Goal: Information Seeking & Learning: Learn about a topic

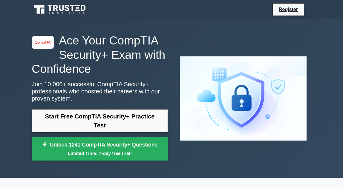
drag, startPoint x: 313, startPoint y: 134, endPoint x: 267, endPoint y: -34, distance: 174.2
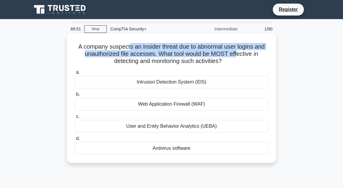
drag, startPoint x: 178, startPoint y: 50, endPoint x: 239, endPoint y: 55, distance: 60.3
click at [190, 55] on h5 "A company suspects an insider threat due to abnormal user logins and unauthoriz…" at bounding box center [171, 54] width 195 height 22
click at [190, 53] on h5 "A company suspects an insider threat due to abnormal user logins and unauthoriz…" at bounding box center [171, 54] width 195 height 22
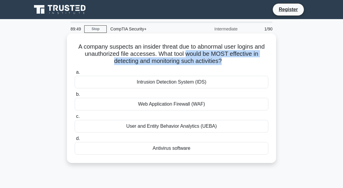
drag, startPoint x: 190, startPoint y: 53, endPoint x: 236, endPoint y: 64, distance: 47.8
click at [190, 64] on h5 "A company suspects an insider threat due to abnormal user logins and unauthoriz…" at bounding box center [171, 54] width 195 height 22
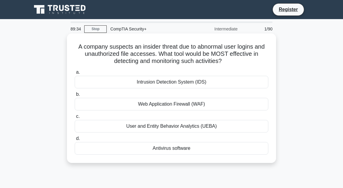
click at [178, 86] on div "Intrusion Detection System (IDS)" at bounding box center [172, 82] width 194 height 13
click at [75, 74] on input "a. Intrusion Detection System (IDS)" at bounding box center [75, 73] width 0 height 4
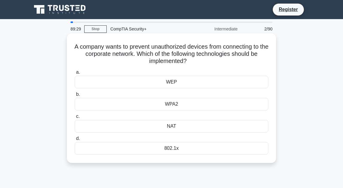
drag, startPoint x: 108, startPoint y: 48, endPoint x: 222, endPoint y: 62, distance: 115.4
click at [190, 62] on h5 "A company wants to prevent unauthorized devices from connecting to the corporat…" at bounding box center [171, 54] width 195 height 22
click at [171, 150] on div "802.1x" at bounding box center [172, 148] width 194 height 13
click at [75, 141] on input "d. 802.1x" at bounding box center [75, 139] width 0 height 4
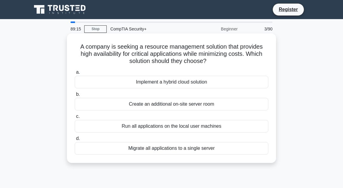
drag, startPoint x: 92, startPoint y: 44, endPoint x: 217, endPoint y: 60, distance: 126.0
click at [190, 60] on h5 "A company is seeking a resource management solution that provides high availabi…" at bounding box center [171, 54] width 195 height 22
click at [162, 47] on h5 "A company is seeking a resource management solution that provides high availabi…" at bounding box center [171, 54] width 195 height 22
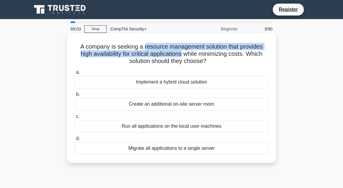
drag, startPoint x: 162, startPoint y: 47, endPoint x: 181, endPoint y: 53, distance: 19.6
click at [181, 53] on h5 "A company is seeking a resource management solution that provides high availabi…" at bounding box center [171, 54] width 195 height 22
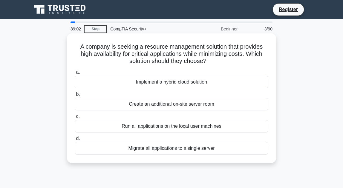
click at [190, 82] on div "Implement a hybrid cloud solution" at bounding box center [172, 82] width 194 height 13
click at [75, 74] on input "a. Implement a hybrid cloud solution" at bounding box center [75, 73] width 0 height 4
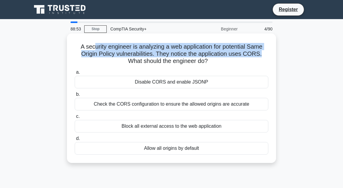
drag, startPoint x: 94, startPoint y: 48, endPoint x: 262, endPoint y: 56, distance: 168.2
click at [190, 56] on h5 "A security engineer is analyzing a web application for potential Same Origin Po…" at bounding box center [171, 54] width 195 height 22
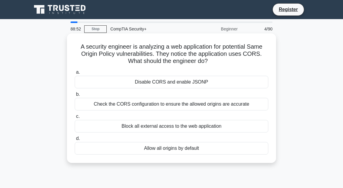
drag, startPoint x: 259, startPoint y: 55, endPoint x: 245, endPoint y: 61, distance: 15.3
click at [190, 61] on h5 "A security engineer is analyzing a web application for potential Same Origin Po…" at bounding box center [171, 54] width 195 height 22
click at [190, 54] on h5 "A security engineer is analyzing a web application for potential Same Origin Po…" at bounding box center [171, 54] width 195 height 22
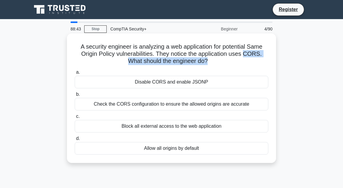
drag, startPoint x: 249, startPoint y: 54, endPoint x: 251, endPoint y: 61, distance: 7.4
click at [190, 61] on h5 "A security engineer is analyzing a web application for potential Same Origin Po…" at bounding box center [171, 54] width 195 height 22
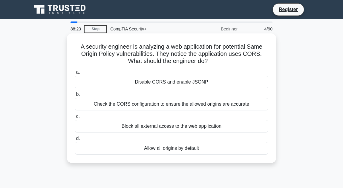
click at [176, 103] on div "Check the CORS configuration to ensure the allowed origins are accurate" at bounding box center [172, 104] width 194 height 13
click at [75, 97] on input "b. Check the CORS configuration to ensure the allowed origins are accurate" at bounding box center [75, 95] width 0 height 4
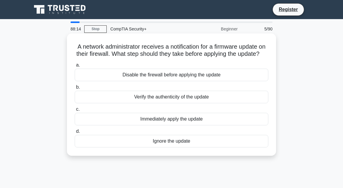
drag, startPoint x: 90, startPoint y: 44, endPoint x: 182, endPoint y: 62, distance: 94.2
click at [182, 58] on h5 "A network administrator receives a notification for a firmware update on their …" at bounding box center [171, 50] width 195 height 15
click at [190, 103] on div "Verify the authenticity of the update" at bounding box center [172, 97] width 194 height 13
click at [75, 89] on input "b. Verify the authenticity of the update" at bounding box center [75, 88] width 0 height 4
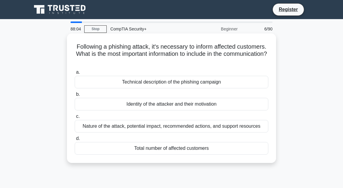
drag, startPoint x: 88, startPoint y: 47, endPoint x: 225, endPoint y: 59, distance: 138.1
click at [190, 59] on h5 "Following a phishing attack, it's necessary to inform affected customers. What …" at bounding box center [171, 54] width 195 height 22
click at [190, 126] on div "Nature of the attack, potential impact, recommended actions, and support resour…" at bounding box center [172, 126] width 194 height 13
click at [75, 119] on input "c. Nature of the attack, potential impact, recommended actions, and support res…" at bounding box center [75, 117] width 0 height 4
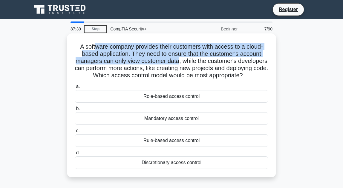
drag, startPoint x: 158, startPoint y: 47, endPoint x: 194, endPoint y: 63, distance: 40.0
click at [190, 63] on h5 "A software company provides their customers with access to a cloud-based applic…" at bounding box center [171, 61] width 195 height 36
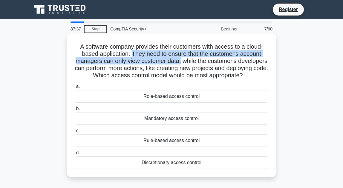
drag, startPoint x: 194, startPoint y: 63, endPoint x: 134, endPoint y: 54, distance: 60.8
click at [134, 54] on h5 "A software company provides their customers with access to a cloud-based applic…" at bounding box center [171, 61] width 195 height 36
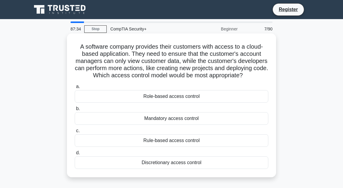
click at [190, 62] on h5 "A software company provides their customers with access to a cloud-based applic…" at bounding box center [171, 61] width 195 height 36
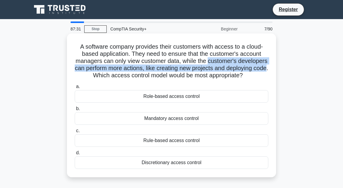
drag, startPoint x: 230, startPoint y: 62, endPoint x: 130, endPoint y: 76, distance: 100.2
click at [130, 76] on h5 "A software company provides their customers with access to a cloud-based applic…" at bounding box center [171, 61] width 195 height 36
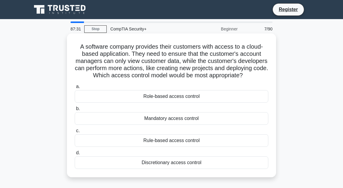
click at [138, 76] on h5 "A software company provides their customers with access to a cloud-based applic…" at bounding box center [171, 61] width 195 height 36
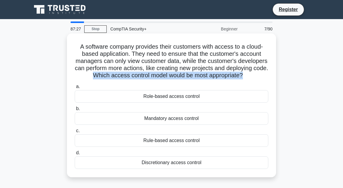
drag, startPoint x: 138, startPoint y: 76, endPoint x: 239, endPoint y: 84, distance: 101.1
click at [190, 80] on h5 "A software company provides their customers with access to a cloud-based applic…" at bounding box center [171, 61] width 195 height 36
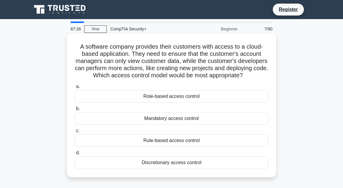
click at [185, 103] on div "Role-based access control" at bounding box center [172, 96] width 194 height 13
click at [75, 89] on input "a. Role-based access control" at bounding box center [75, 87] width 0 height 4
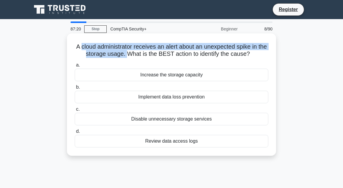
drag, startPoint x: 84, startPoint y: 45, endPoint x: 130, endPoint y: 56, distance: 47.9
click at [130, 56] on h5 "A cloud administrator receives an alert about an unexpected spike in the storag…" at bounding box center [171, 50] width 195 height 15
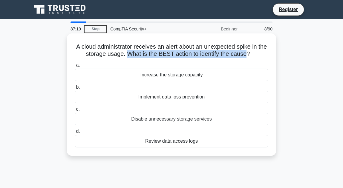
drag, startPoint x: 130, startPoint y: 56, endPoint x: 248, endPoint y: 56, distance: 117.2
click at [190, 56] on h5 "A cloud administrator receives an alert about an unexpected spike in the storag…" at bounding box center [171, 50] width 195 height 15
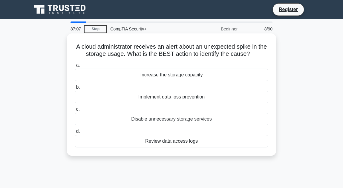
click at [190, 143] on div "Review data access logs" at bounding box center [172, 141] width 194 height 13
click at [75, 134] on input "d. Review data access logs" at bounding box center [75, 132] width 0 height 4
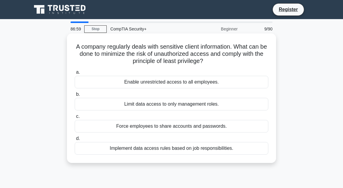
drag, startPoint x: 78, startPoint y: 43, endPoint x: 212, endPoint y: 64, distance: 135.3
click at [190, 64] on h5 "A company regularly deals with sensitive client information. What can be done t…" at bounding box center [171, 54] width 195 height 22
click at [190, 64] on icon at bounding box center [205, 61] width 3 height 7
click at [179, 151] on div "Implement data access rules based on job responsibilities." at bounding box center [172, 148] width 194 height 13
click at [75, 141] on input "d. Implement data access rules based on job responsibilities." at bounding box center [75, 139] width 0 height 4
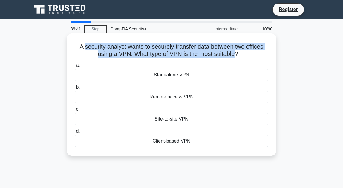
drag, startPoint x: 121, startPoint y: 43, endPoint x: 234, endPoint y: 54, distance: 113.8
click at [190, 54] on h5 "A security analyst wants to securely transfer data between two offices using a …" at bounding box center [171, 50] width 195 height 15
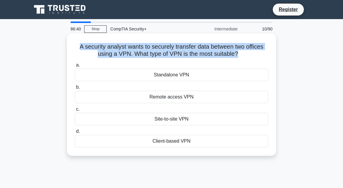
click at [190, 54] on h5 "A security analyst wants to securely transfer data between two offices using a …" at bounding box center [171, 50] width 195 height 15
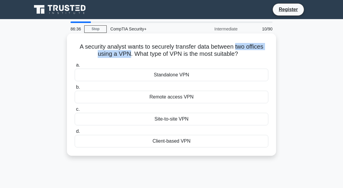
drag, startPoint x: 235, startPoint y: 48, endPoint x: 128, endPoint y: 53, distance: 107.5
click at [128, 53] on h5 "A security analyst wants to securely transfer data between two offices using a …" at bounding box center [171, 50] width 195 height 15
click at [185, 120] on div "Site-to-site VPN" at bounding box center [172, 119] width 194 height 13
click at [75, 112] on input "c. Site-to-site VPN" at bounding box center [75, 110] width 0 height 4
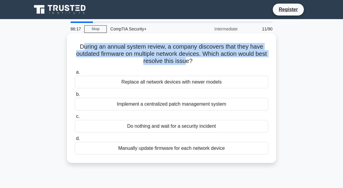
drag, startPoint x: 84, startPoint y: 44, endPoint x: 193, endPoint y: 63, distance: 110.7
click at [190, 63] on h5 "During an annual system review, a company discovers that they have outdated fir…" at bounding box center [171, 54] width 195 height 22
click at [90, 55] on h5 "During an annual system review, a company discovers that they have outdated fir…" at bounding box center [171, 54] width 195 height 22
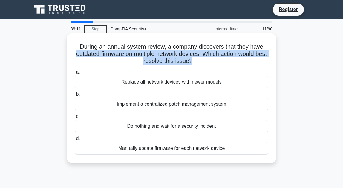
drag, startPoint x: 90, startPoint y: 55, endPoint x: 216, endPoint y: 63, distance: 126.4
click at [190, 63] on h5 "During an annual system review, a company discovers that they have outdated fir…" at bounding box center [171, 54] width 195 height 22
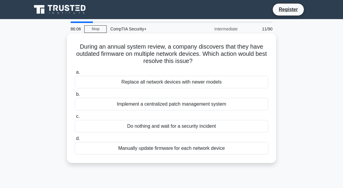
click at [113, 50] on h5 "During an annual system review, a company discovers that they have outdated fir…" at bounding box center [171, 54] width 195 height 22
click at [118, 54] on h5 "During an annual system review, a company discovers that they have outdated fir…" at bounding box center [171, 54] width 195 height 22
click at [164, 149] on div "Manually update firmware for each network device" at bounding box center [172, 148] width 194 height 13
click at [75, 141] on input "d. Manually update firmware for each network device" at bounding box center [75, 139] width 0 height 4
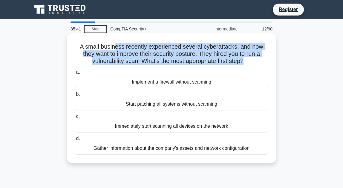
drag, startPoint x: 135, startPoint y: 48, endPoint x: 245, endPoint y: 63, distance: 111.3
click at [190, 63] on h5 "A small business recently experienced several cyberattacks, and now they want t…" at bounding box center [171, 54] width 195 height 22
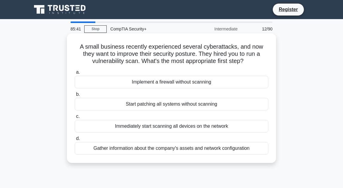
click at [190, 63] on h5 "A small business recently experienced several cyberattacks, and now they want t…" at bounding box center [171, 54] width 195 height 22
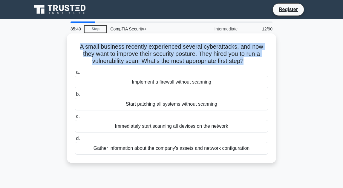
click at [190, 63] on h5 "A small business recently experienced several cyberattacks, and now they want t…" at bounding box center [171, 54] width 195 height 22
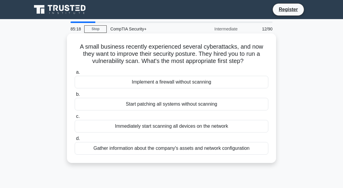
click at [178, 152] on div "Gather information about the company's assets and network configuration" at bounding box center [172, 148] width 194 height 13
click at [75, 141] on input "d. Gather information about the company's assets and network configuration" at bounding box center [75, 139] width 0 height 4
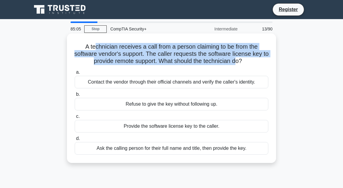
drag, startPoint x: 95, startPoint y: 47, endPoint x: 242, endPoint y: 62, distance: 147.9
click at [190, 62] on h5 "A technician receives a call from a person claiming to be from the software ven…" at bounding box center [171, 54] width 195 height 22
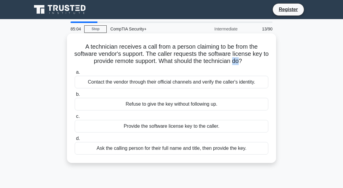
click at [190, 62] on h5 "A technician receives a call from a person claiming to be from the software ven…" at bounding box center [171, 54] width 195 height 22
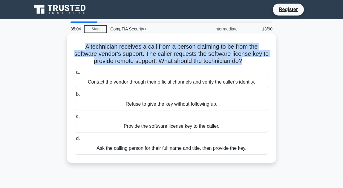
click at [190, 62] on h5 "A technician receives a call from a person claiming to be from the software ven…" at bounding box center [171, 54] width 195 height 22
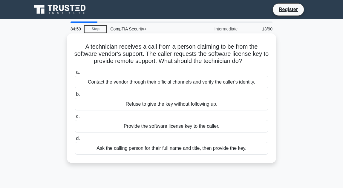
click at [190, 85] on div "Contact the vendor through their official channels and verify the caller's iden…" at bounding box center [172, 82] width 194 height 13
click at [75, 74] on input "a. Contact the vendor through their official channels and verify the caller's i…" at bounding box center [75, 73] width 0 height 4
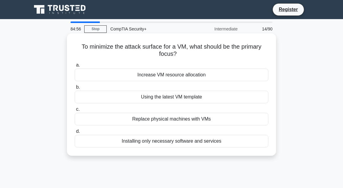
drag, startPoint x: 84, startPoint y: 45, endPoint x: 211, endPoint y: 57, distance: 127.0
click at [190, 57] on h5 "To minimize the attack surface for a VM, what should be the primary focus? .spi…" at bounding box center [171, 50] width 195 height 15
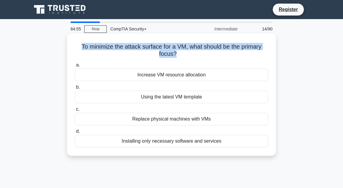
click at [190, 57] on h5 "To minimize the attack surface for a VM, what should be the primary focus? .spi…" at bounding box center [171, 50] width 195 height 15
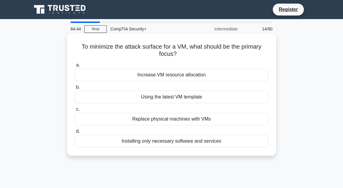
click at [155, 141] on div "Installing only necessary software and services" at bounding box center [172, 141] width 194 height 13
click at [75, 134] on input "d. Installing only necessary software and services" at bounding box center [75, 132] width 0 height 4
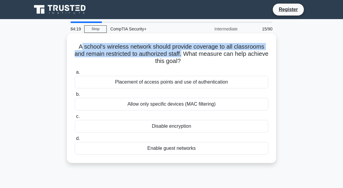
drag, startPoint x: 81, startPoint y: 45, endPoint x: 194, endPoint y: 55, distance: 114.0
click at [190, 55] on h5 "A school's wireless network should provide coverage to all classrooms and remai…" at bounding box center [171, 54] width 195 height 22
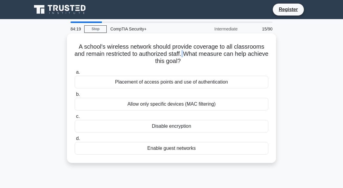
click at [190, 55] on h5 "A school's wireless network should provide coverage to all classrooms and remai…" at bounding box center [171, 54] width 195 height 22
click at [148, 85] on div "Placement of access points and use of authentication" at bounding box center [172, 82] width 194 height 13
click at [75, 74] on input "a. Placement of access points and use of authentication" at bounding box center [75, 73] width 0 height 4
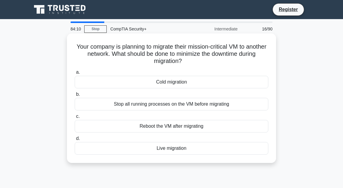
drag, startPoint x: 145, startPoint y: 45, endPoint x: 246, endPoint y: 64, distance: 103.1
click at [190, 64] on h5 "Your company is planning to migrate their mission-critical VM to another networ…" at bounding box center [171, 54] width 195 height 22
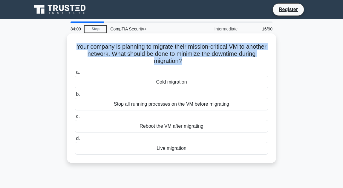
click at [190, 64] on h5 "Your company is planning to migrate their mission-critical VM to another networ…" at bounding box center [171, 54] width 195 height 22
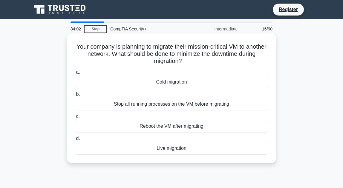
click at [178, 150] on div "Live migration" at bounding box center [172, 148] width 194 height 13
click at [75, 141] on input "d. Live migration" at bounding box center [75, 139] width 0 height 4
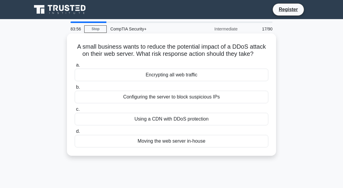
drag, startPoint x: 72, startPoint y: 46, endPoint x: 260, endPoint y: 57, distance: 187.4
click at [190, 57] on div "A small business wants to reduce the potential impact of a DDoS attack on their…" at bounding box center [171, 95] width 204 height 118
click at [190, 57] on icon ".spinner_0XTQ{transform-origin:center;animation:spinner_y6GP .75s linear infini…" at bounding box center [257, 54] width 7 height 7
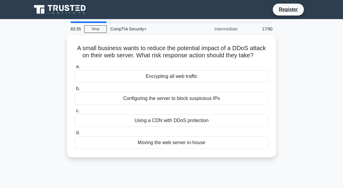
click at [31, 36] on div "A small business wants to reduce the potential impact of a DDoS attack on their…" at bounding box center [171, 100] width 287 height 130
click at [41, 116] on div "A small business wants to reduce the potential impact of a DDoS attack on their…" at bounding box center [171, 100] width 287 height 130
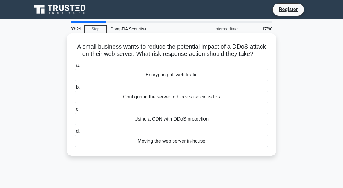
click at [128, 121] on div "Using a CDN with DDoS protection" at bounding box center [172, 119] width 194 height 13
click at [75, 112] on input "c. Using a CDN with DDoS protection" at bounding box center [75, 110] width 0 height 4
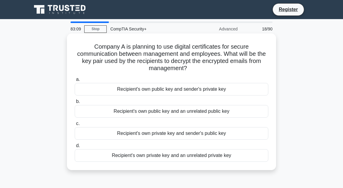
drag, startPoint x: 189, startPoint y: 50, endPoint x: 190, endPoint y: 71, distance: 21.6
click at [190, 71] on h5 "Company A is planning to use digital certificates for secure communication betw…" at bounding box center [171, 57] width 195 height 29
click at [87, 61] on h5 "Company A is planning to use digital certificates for secure communication betw…" at bounding box center [171, 57] width 195 height 29
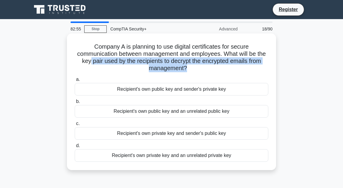
drag, startPoint x: 87, startPoint y: 61, endPoint x: 237, endPoint y: 70, distance: 150.1
click at [190, 70] on h5 "Company A is planning to use digital certificates for secure communication betw…" at bounding box center [171, 57] width 195 height 29
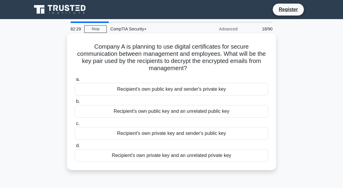
click at [190, 136] on div "Recipient's own private key and sender's public key" at bounding box center [172, 133] width 194 height 13
click at [75, 126] on input "c. Recipient's own private key and sender's public key" at bounding box center [75, 124] width 0 height 4
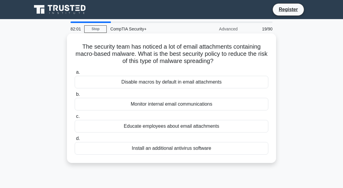
click at [190, 80] on div "Disable macros by default in email attachments" at bounding box center [172, 82] width 194 height 13
click at [75, 74] on input "a. Disable macros by default in email attachments" at bounding box center [75, 73] width 0 height 4
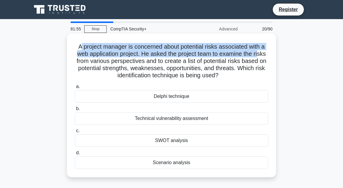
drag, startPoint x: 86, startPoint y: 49, endPoint x: 261, endPoint y: 53, distance: 175.2
click at [190, 53] on h5 "A project manager is concerned about potential risks associated with a web appl…" at bounding box center [171, 61] width 195 height 36
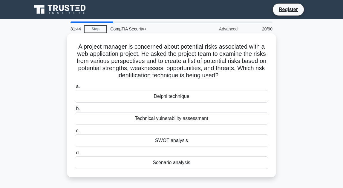
click at [115, 62] on h5 "A project manager is concerned about potential risks associated with a web appl…" at bounding box center [171, 61] width 195 height 36
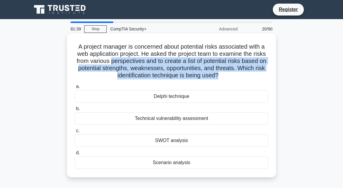
drag, startPoint x: 115, startPoint y: 62, endPoint x: 222, endPoint y: 78, distance: 108.2
click at [190, 78] on h5 "A project manager is concerned about potential risks associated with a web appl…" at bounding box center [171, 61] width 195 height 36
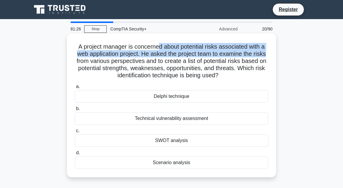
drag, startPoint x: 158, startPoint y: 45, endPoint x: 270, endPoint y: 56, distance: 112.7
click at [190, 56] on div "A project manager is concerned about potential risks associated with a web appl…" at bounding box center [171, 105] width 204 height 139
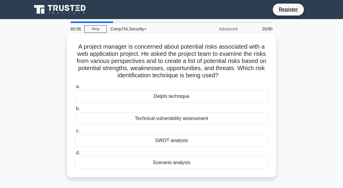
click at [190, 142] on div "SWOT analysis" at bounding box center [172, 141] width 194 height 13
click at [75, 133] on input "c. SWOT analysis" at bounding box center [75, 131] width 0 height 4
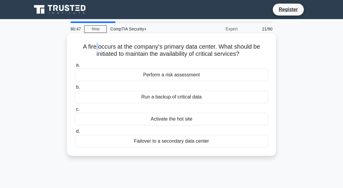
click at [96, 42] on div "A fire occurs at the company's primary data center. What should be initiated to…" at bounding box center [171, 95] width 204 height 118
click at [173, 46] on h5 "A fire occurs at the company's primary data center. What should be initiated to…" at bounding box center [171, 50] width 195 height 15
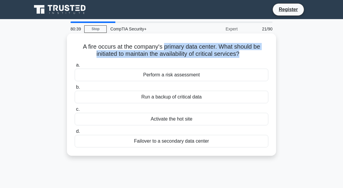
drag, startPoint x: 173, startPoint y: 46, endPoint x: 247, endPoint y: 58, distance: 75.1
click at [190, 58] on h5 "A fire occurs at the company's primary data center. What should be initiated to…" at bounding box center [171, 50] width 195 height 15
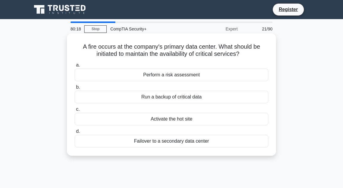
click at [112, 143] on div "Failover to a secondary data center" at bounding box center [172, 141] width 194 height 13
click at [75, 134] on input "d. Failover to a secondary data center" at bounding box center [75, 132] width 0 height 4
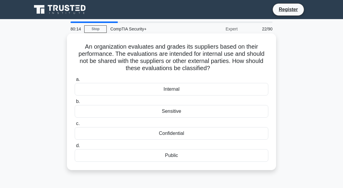
click at [126, 52] on h5 "An organization evaluates and grades its suppliers based on their performance. …" at bounding box center [171, 57] width 195 height 29
drag, startPoint x: 138, startPoint y: 44, endPoint x: 214, endPoint y: 68, distance: 80.5
click at [190, 68] on h5 "An organization evaluates and grades its suppliers based on their performance. …" at bounding box center [171, 57] width 195 height 29
click at [190, 132] on div "Confidential" at bounding box center [172, 133] width 194 height 13
click at [75, 126] on input "c. Confidential" at bounding box center [75, 124] width 0 height 4
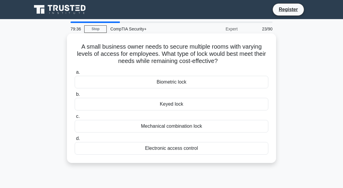
drag, startPoint x: 109, startPoint y: 44, endPoint x: 226, endPoint y: 60, distance: 118.3
click at [190, 60] on h5 "A small business owner needs to secure multiple rooms with varying levels of ac…" at bounding box center [171, 54] width 195 height 22
click at [175, 60] on h5 "A small business owner needs to secure multiple rooms with varying levels of ac…" at bounding box center [171, 54] width 195 height 22
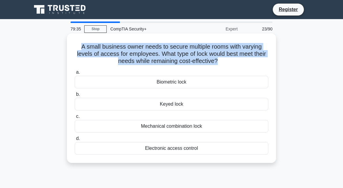
click at [175, 60] on h5 "A small business owner needs to secure multiple rooms with varying levels of ac…" at bounding box center [171, 54] width 195 height 22
click at [161, 61] on h5 "A small business owner needs to secure multiple rooms with varying levels of ac…" at bounding box center [171, 54] width 195 height 22
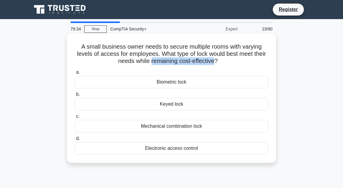
drag, startPoint x: 161, startPoint y: 61, endPoint x: 207, endPoint y: 63, distance: 45.8
click at [190, 63] on h5 "A small business owner needs to secure multiple rooms with varying levels of ac…" at bounding box center [171, 54] width 195 height 22
click at [136, 54] on h5 "A small business owner needs to secure multiple rooms with varying levels of ac…" at bounding box center [171, 54] width 195 height 22
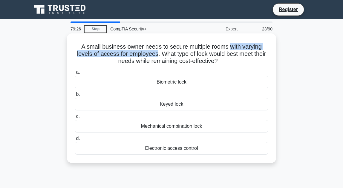
drag, startPoint x: 136, startPoint y: 54, endPoint x: 234, endPoint y: 48, distance: 98.5
click at [190, 48] on h5 "A small business owner needs to secure multiple rooms with varying levels of ac…" at bounding box center [171, 54] width 195 height 22
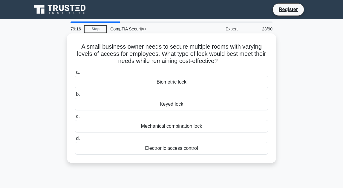
click at [188, 103] on div "Keyed lock" at bounding box center [172, 104] width 194 height 13
click at [75, 97] on input "b. Keyed lock" at bounding box center [75, 95] width 0 height 4
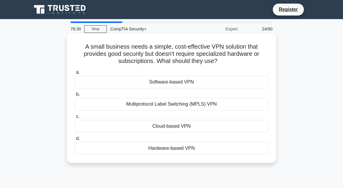
click at [155, 65] on h5 "A small business needs a simple, cost-effective VPN solution that provides good…" at bounding box center [171, 54] width 195 height 22
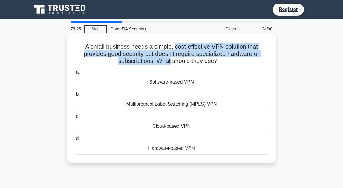
drag, startPoint x: 155, startPoint y: 65, endPoint x: 176, endPoint y: 45, distance: 28.6
click at [176, 45] on h5 "A small business needs a simple, cost-effective VPN solution that provides good…" at bounding box center [171, 54] width 195 height 22
drag, startPoint x: 176, startPoint y: 45, endPoint x: 125, endPoint y: 59, distance: 52.8
click at [125, 59] on h5 "A small business needs a simple, cost-effective VPN solution that provides good…" at bounding box center [171, 54] width 195 height 22
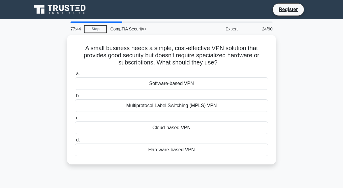
click at [118, 24] on div "CompTIA Security+" at bounding box center [148, 29] width 82 height 12
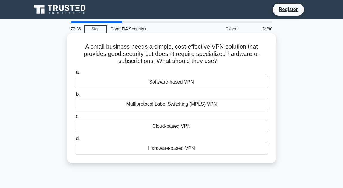
click at [141, 62] on h5 "A small business needs a simple, cost-effective VPN solution that provides good…" at bounding box center [171, 54] width 195 height 22
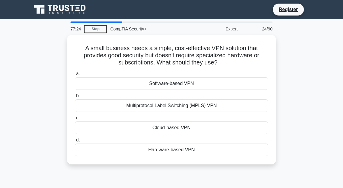
click at [42, 72] on div "A small business needs a simple, cost-effective VPN solution that provides good…" at bounding box center [171, 103] width 287 height 137
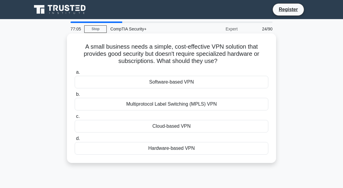
click at [127, 103] on div "Multiprotocol Label Switching (MPLS) VPN" at bounding box center [172, 104] width 194 height 13
click at [75, 97] on input "b. Multiprotocol Label Switching (MPLS) VPN" at bounding box center [75, 95] width 0 height 4
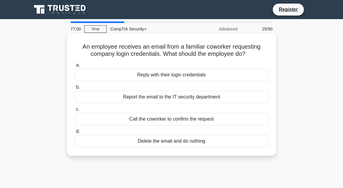
drag, startPoint x: 166, startPoint y: 45, endPoint x: 248, endPoint y: 54, distance: 82.3
click at [190, 54] on h5 "An employee receives an email from a familiar coworker requesting company login…" at bounding box center [171, 50] width 195 height 15
click at [190, 54] on icon ".spinner_0XTQ{transform-origin:center;animation:spinner_y6GP .75s linear infini…" at bounding box center [248, 54] width 7 height 7
click at [190, 100] on div "Report the email to the IT security department" at bounding box center [172, 97] width 194 height 13
click at [75, 89] on input "b. Report the email to the IT security department" at bounding box center [75, 88] width 0 height 4
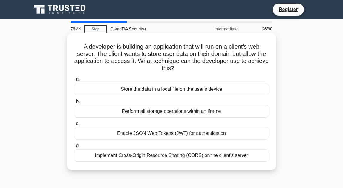
click at [96, 47] on h5 "A developer is building an application that will run on a client's web server. …" at bounding box center [171, 57] width 195 height 29
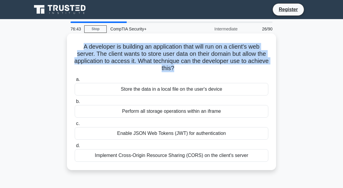
click at [96, 47] on h5 "A developer is building an application that will run on a client's web server. …" at bounding box center [171, 57] width 195 height 29
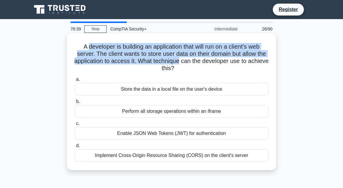
drag, startPoint x: 96, startPoint y: 47, endPoint x: 150, endPoint y: 53, distance: 54.1
click at [182, 59] on h5 "A developer is building an application that will run on a client's web server. …" at bounding box center [171, 57] width 195 height 29
click at [120, 47] on h5 "A developer is building an application that will run on a client's web server. …" at bounding box center [171, 57] width 195 height 29
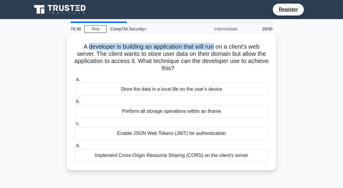
drag, startPoint x: 120, startPoint y: 47, endPoint x: 214, endPoint y: 49, distance: 94.5
click at [190, 49] on h5 "A developer is building an application that will run on a client's web server. …" at bounding box center [171, 57] width 195 height 29
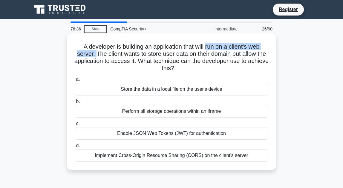
drag, startPoint x: 214, startPoint y: 49, endPoint x: 96, endPoint y: 55, distance: 118.0
click at [96, 55] on h5 "A developer is building an application that will run on a client's web server. …" at bounding box center [171, 57] width 195 height 29
drag, startPoint x: 108, startPoint y: 53, endPoint x: 212, endPoint y: 68, distance: 104.5
click at [190, 68] on h5 "A developer is building an application that will run on a client's web server. …" at bounding box center [171, 57] width 195 height 29
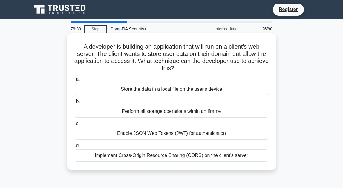
click at [190, 68] on h5 "A developer is building an application that will run on a client's web server. …" at bounding box center [171, 57] width 195 height 29
click at [173, 157] on div "Implement Cross-Origin Resource Sharing (CORS) on the client's server" at bounding box center [172, 155] width 194 height 13
click at [75, 148] on input "d. Implement Cross-Origin Resource Sharing (CORS) on the client's server" at bounding box center [75, 146] width 0 height 4
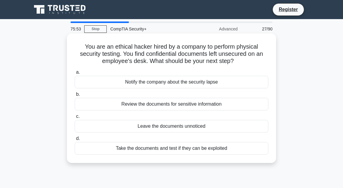
drag, startPoint x: 86, startPoint y: 45, endPoint x: 246, endPoint y: 64, distance: 161.1
click at [190, 64] on h5 "You are an ethical hacker hired by a company to perform physical security testi…" at bounding box center [171, 54] width 195 height 22
click at [190, 63] on h5 "You are an ethical hacker hired by a company to perform physical security testi…" at bounding box center [171, 54] width 195 height 22
click at [190, 82] on div "Notify the company about the security lapse" at bounding box center [172, 82] width 194 height 13
click at [75, 74] on input "a. Notify the company about the security lapse" at bounding box center [75, 73] width 0 height 4
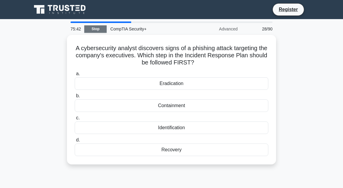
click at [95, 28] on link "Stop" at bounding box center [95, 28] width 22 height 7
click at [92, 27] on link "Stop" at bounding box center [95, 28] width 22 height 7
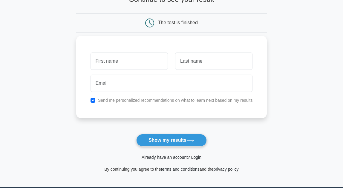
scroll to position [60, 0]
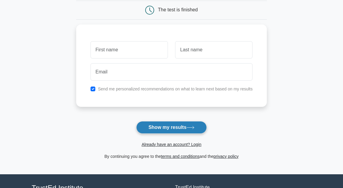
click at [178, 131] on button "Show my results" at bounding box center [171, 127] width 71 height 13
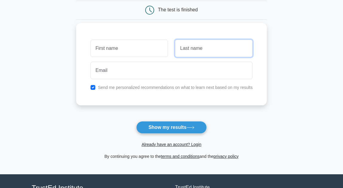
click at [179, 40] on input "text" at bounding box center [213, 48] width 77 height 17
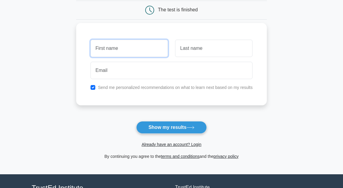
click at [152, 43] on input "text" at bounding box center [129, 48] width 77 height 17
click at [170, 23] on div "Send me personalized recommendations on what to learn next based on my results" at bounding box center [171, 64] width 191 height 83
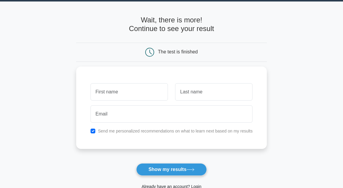
scroll to position [0, 0]
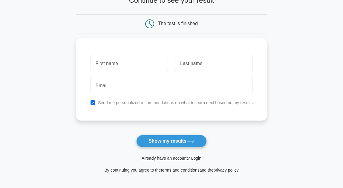
scroll to position [60, 0]
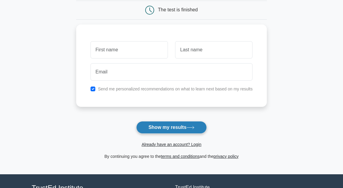
click at [179, 126] on button "Show my results" at bounding box center [171, 127] width 71 height 13
click at [307, 5] on main "Wait, there is more! Continue to see your result The test is finished and the" at bounding box center [171, 66] width 343 height 215
